Goal: Task Accomplishment & Management: Use online tool/utility

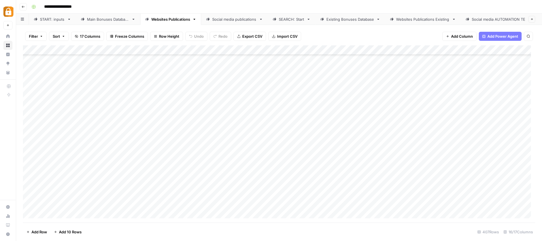
scroll to position [3770, 0]
click at [66, 18] on link "START: inputs" at bounding box center [52, 19] width 47 height 11
click at [153, 208] on div "Add Column" at bounding box center [279, 133] width 513 height 177
click at [152, 208] on div "Add Column" at bounding box center [279, 133] width 513 height 177
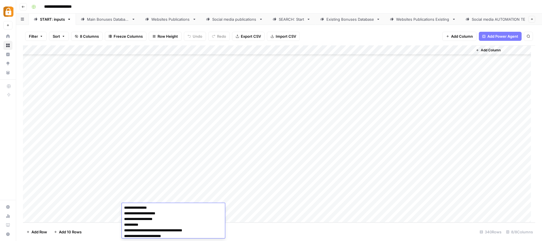
scroll to position [1, 0]
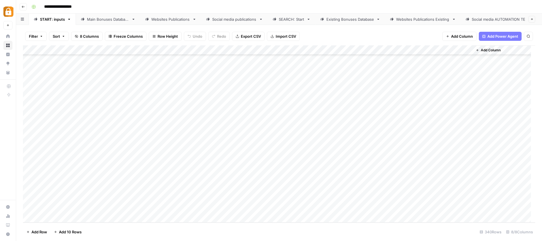
click at [111, 16] on div "Main Bonuses Database" at bounding box center [108, 19] width 42 height 6
click at [394, 204] on div "Add Column" at bounding box center [279, 133] width 513 height 177
click at [407, 203] on div "Add Column" at bounding box center [279, 133] width 513 height 177
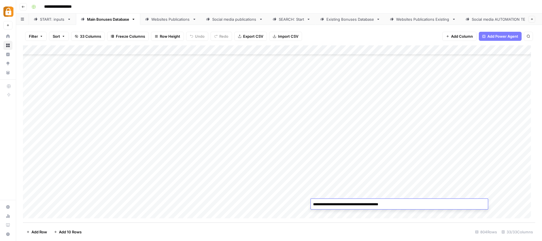
drag, startPoint x: 408, startPoint y: 204, endPoint x: 370, endPoint y: 202, distance: 38.3
click at [370, 202] on textarea "**********" at bounding box center [399, 204] width 177 height 8
type textarea "**********"
click at [306, 227] on footer "Add Row Add 10 Rows 804 Rows 33/33 Columns" at bounding box center [279, 232] width 513 height 18
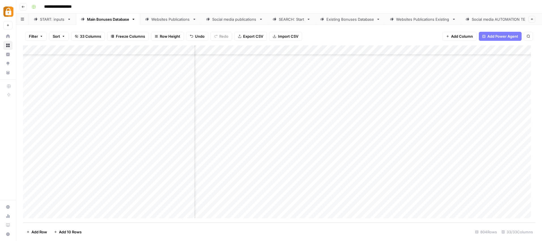
click at [284, 205] on div "Add Column" at bounding box center [279, 133] width 513 height 177
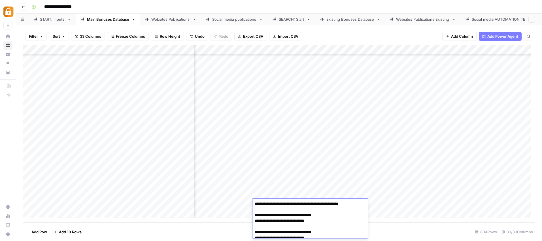
scroll to position [0, 0]
drag, startPoint x: 285, startPoint y: 205, endPoint x: 298, endPoint y: 202, distance: 13.8
click at [298, 202] on textarea "**********" at bounding box center [308, 232] width 111 height 65
drag, startPoint x: 286, startPoint y: 206, endPoint x: 370, endPoint y: 1, distance: 222.0
